Goal: Find contact information: Find contact information

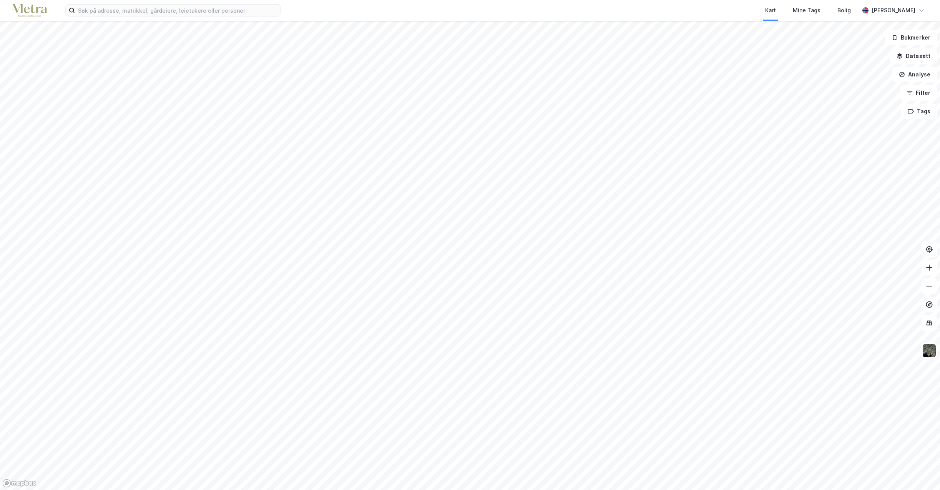
click at [596, 18] on div "Kart Mine Tags Bolig" at bounding box center [588, 10] width 542 height 21
click at [99, 9] on input at bounding box center [177, 11] width 205 height 12
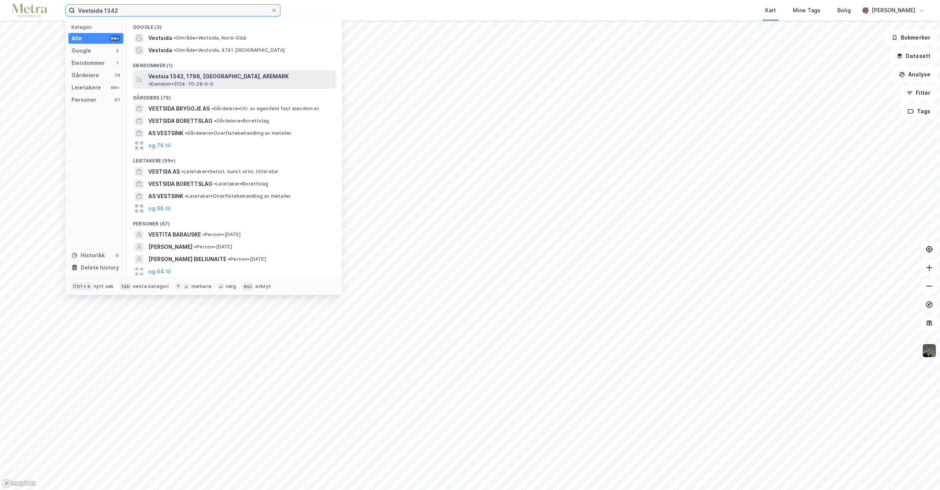
type input "Vestsida 1342"
click at [188, 77] on span "Vestsia 1342, 1798, [GEOGRAPHIC_DATA], AREMARK" at bounding box center [218, 76] width 140 height 9
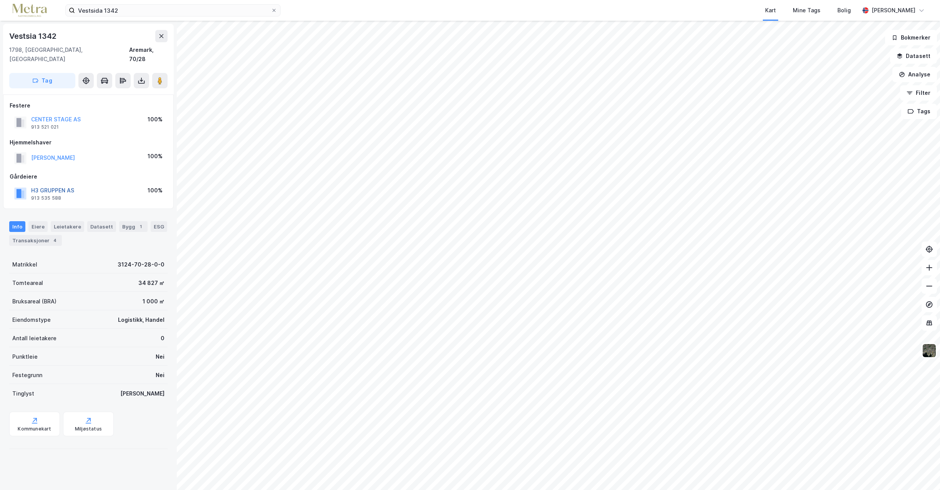
click at [0, 0] on button "H3 GRUPPEN AS" at bounding box center [0, 0] width 0 height 0
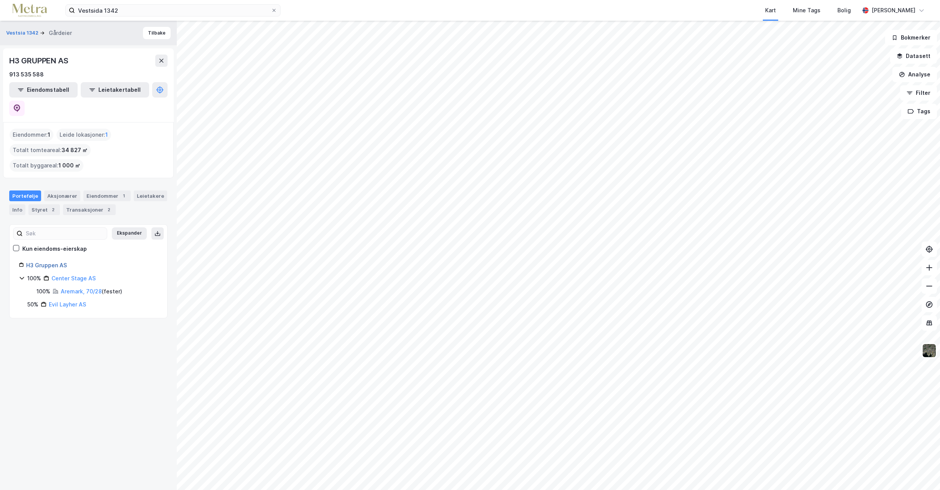
click at [53, 262] on link "H3 Gruppen AS" at bounding box center [46, 265] width 41 height 7
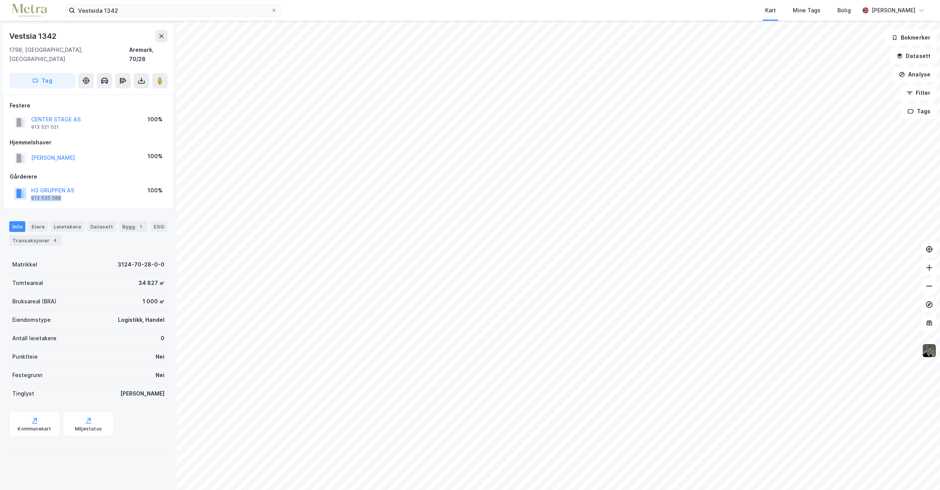
drag, startPoint x: 66, startPoint y: 188, endPoint x: 29, endPoint y: 191, distance: 37.4
click at [29, 191] on div "H3 GRUPPEN AS 913 535 588" at bounding box center [44, 193] width 60 height 15
drag, startPoint x: 29, startPoint y: 191, endPoint x: 38, endPoint y: 190, distance: 8.5
copy div "913 535 588"
